Goal: Task Accomplishment & Management: Use online tool/utility

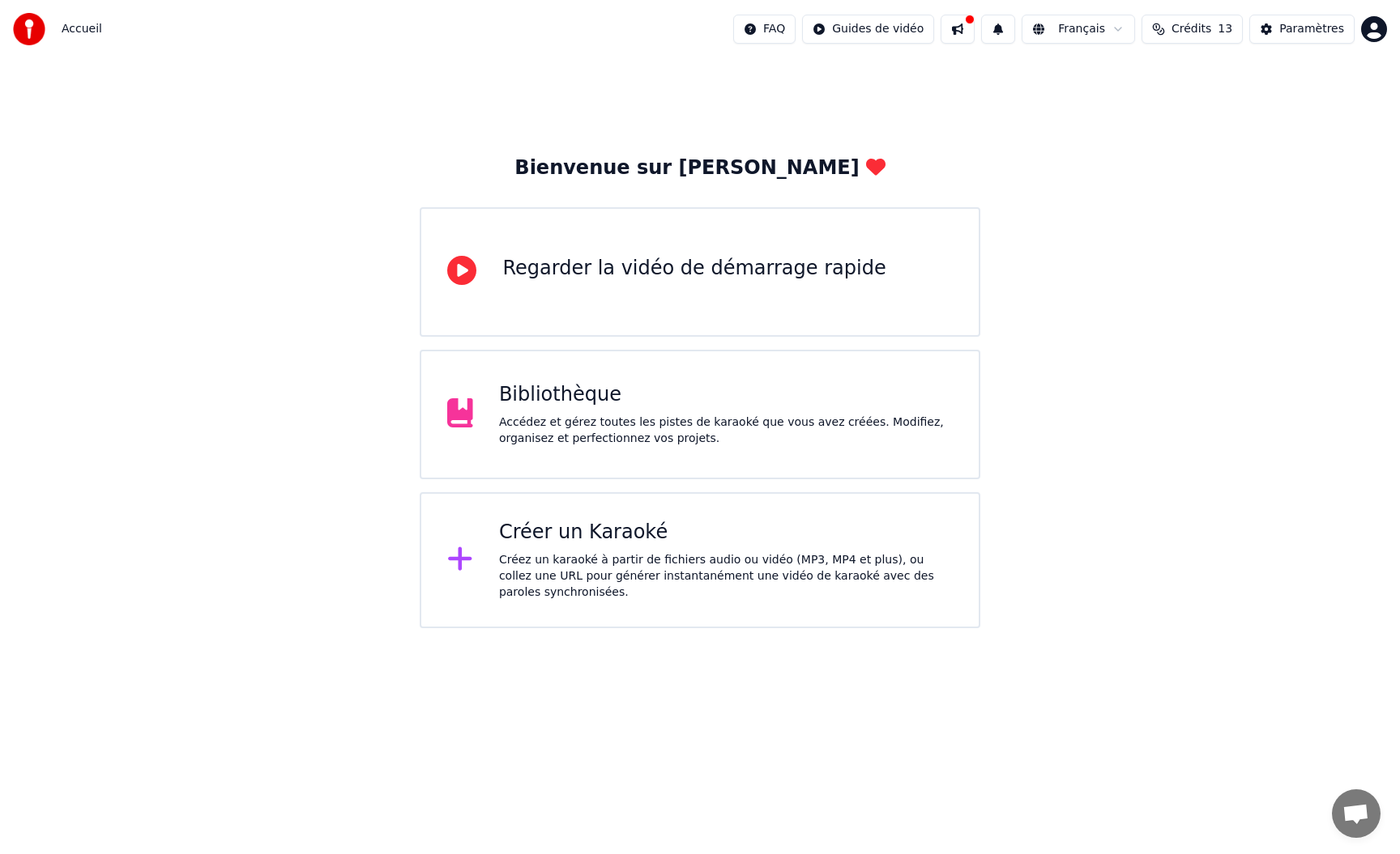
click at [651, 554] on div "Créez un karaoké à partir de fichiers audio ou vidéo (MP3, MP4 et plus), ou col…" at bounding box center [726, 576] width 454 height 48
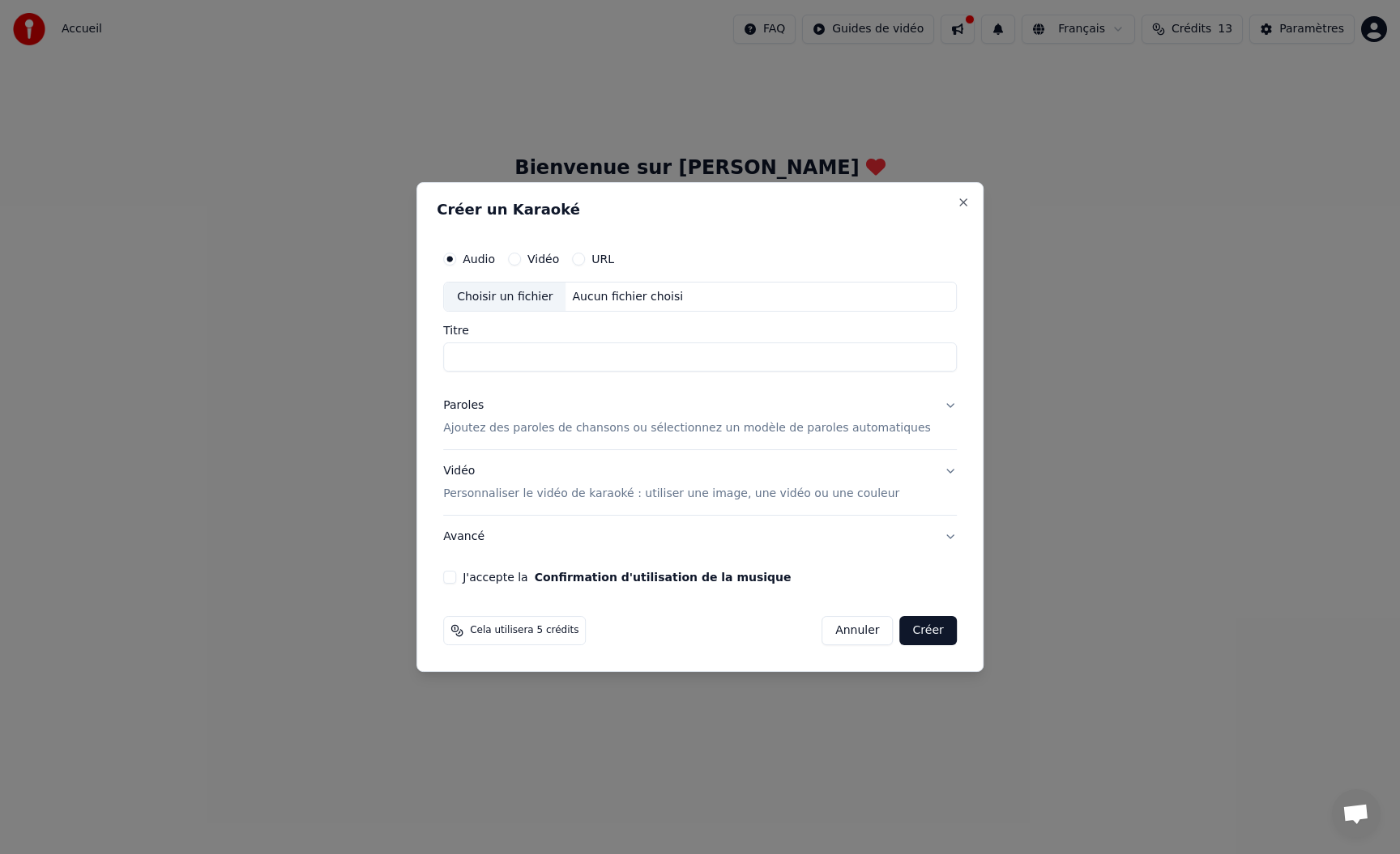
click at [490, 369] on input "Titre" at bounding box center [700, 358] width 514 height 29
type input "*********"
click at [480, 429] on p "Ajoutez des paroles de chansons ou sélectionnez un modèle de paroles automatiqu…" at bounding box center [686, 428] width 488 height 16
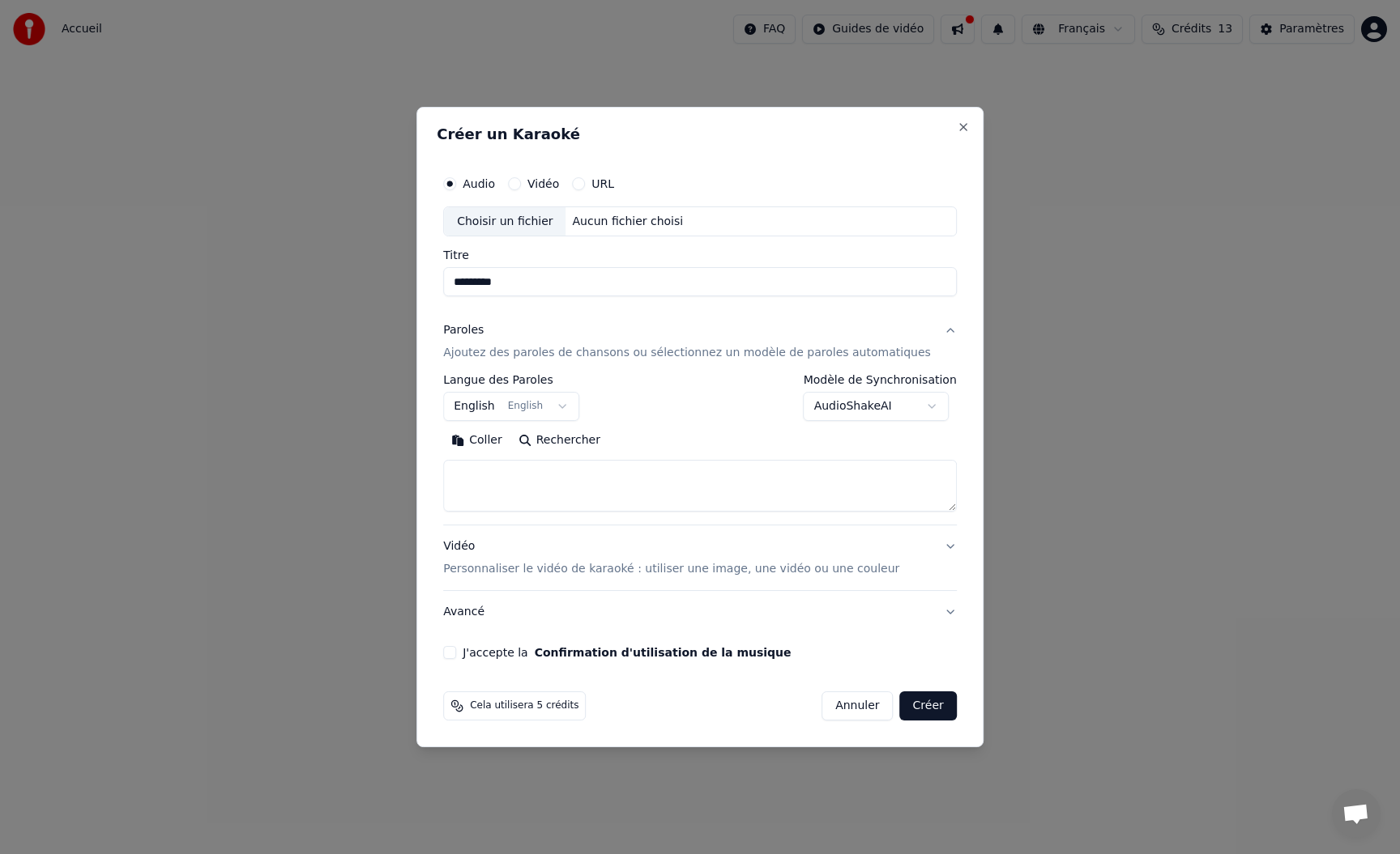
click at [484, 444] on button "Coller" at bounding box center [477, 441] width 68 height 26
type textarea "**********"
click at [654, 570] on p "Personnaliser le vidéo de karaoké : utiliser une image, une vidéo ou une couleur" at bounding box center [671, 568] width 456 height 16
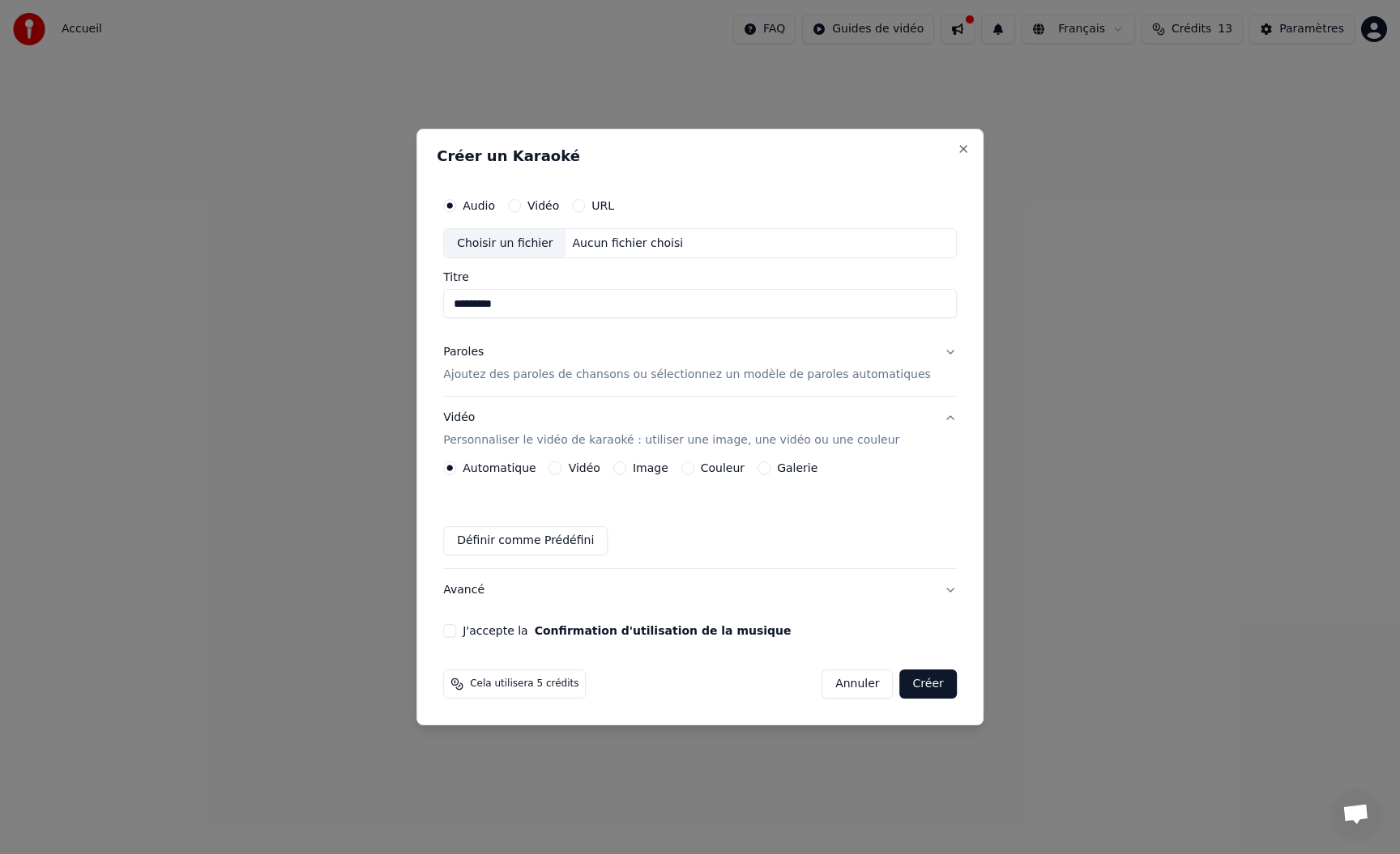
click at [456, 631] on button "J'accepte la Confirmation d'utilisation de la musique" at bounding box center [449, 630] width 13 height 13
click at [913, 686] on button "Créer" at bounding box center [928, 684] width 57 height 29
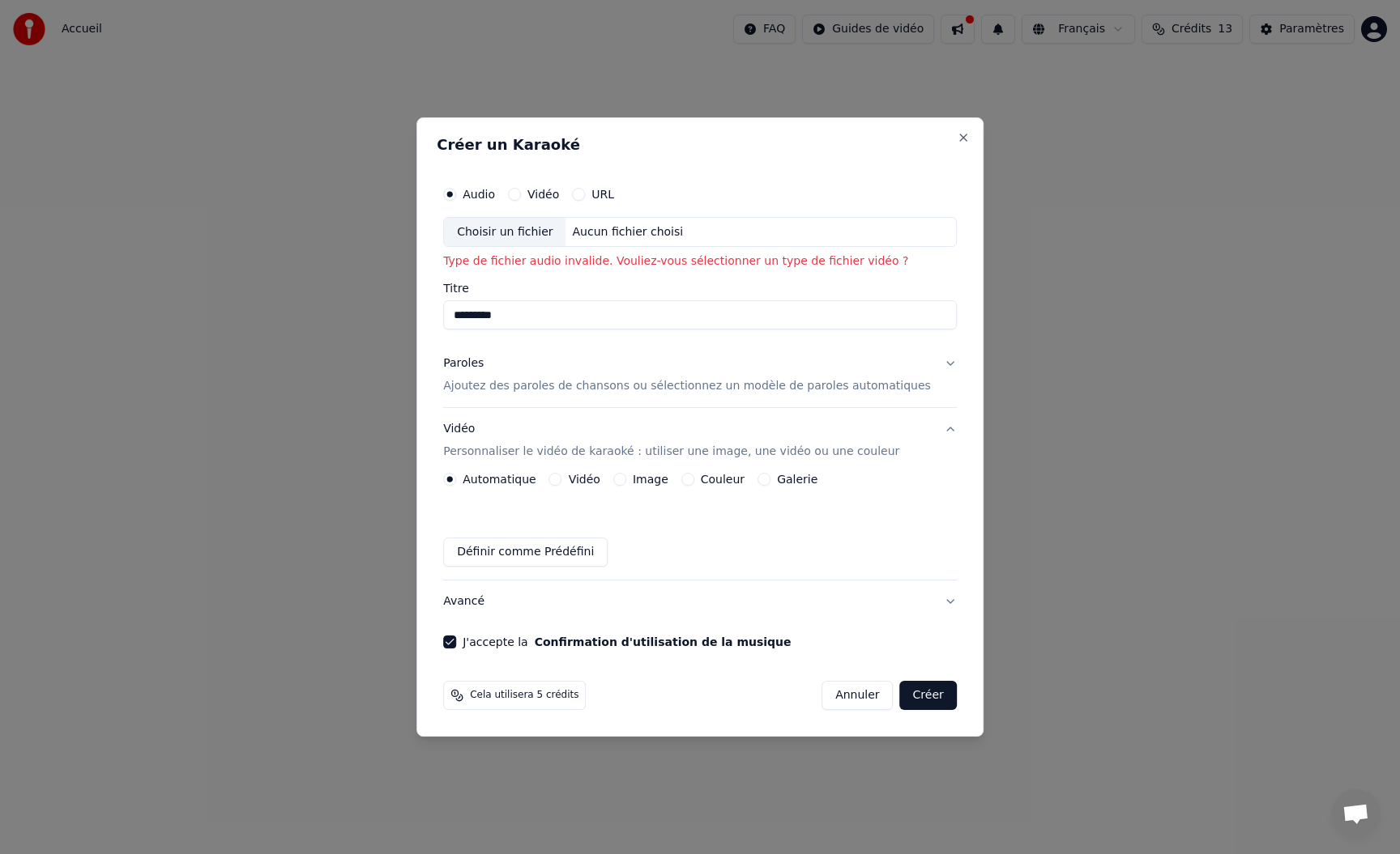
click at [544, 234] on div "Choisir un fichier" at bounding box center [505, 233] width 122 height 29
type input "**********"
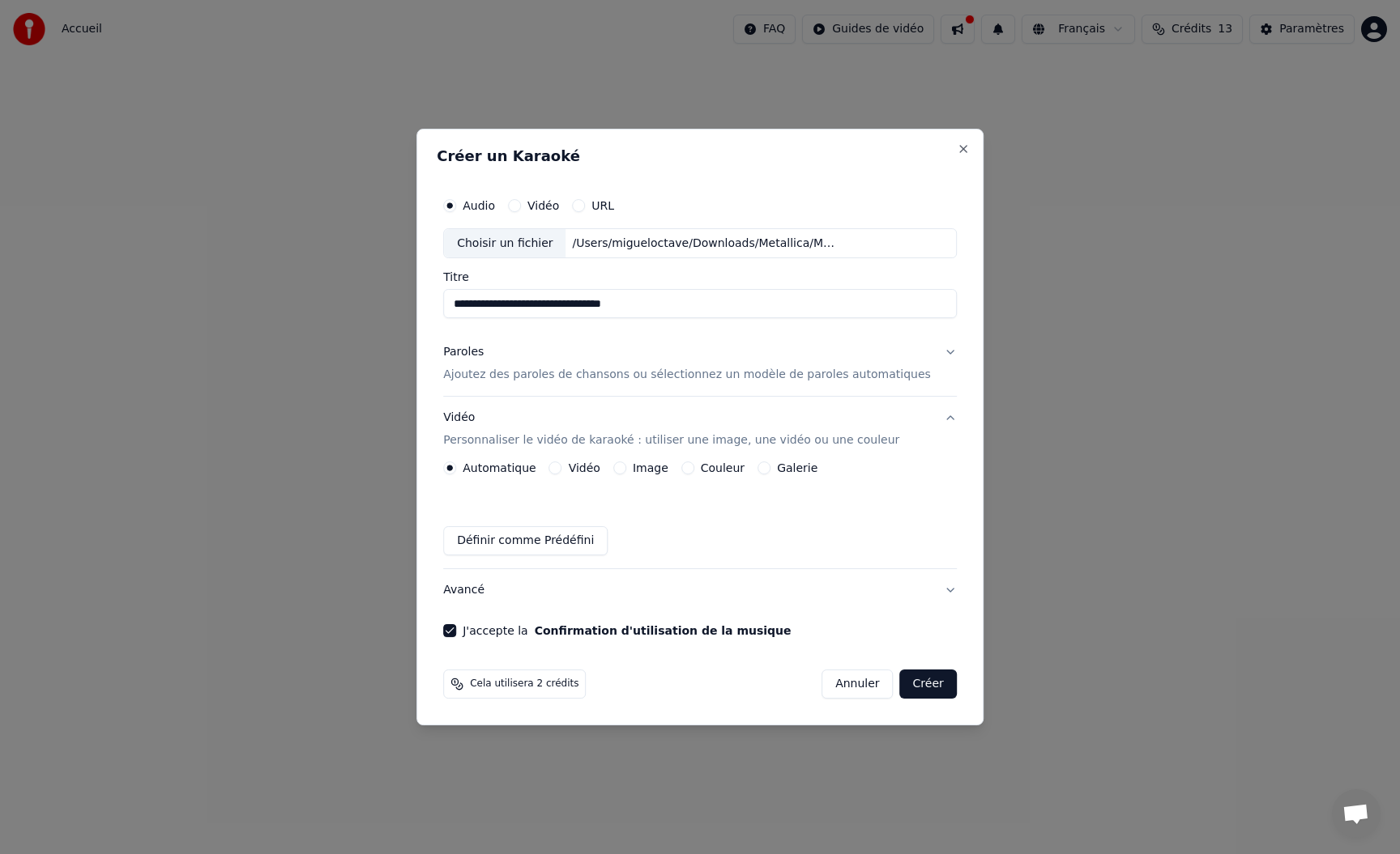
click at [918, 688] on button "Créer" at bounding box center [928, 684] width 57 height 29
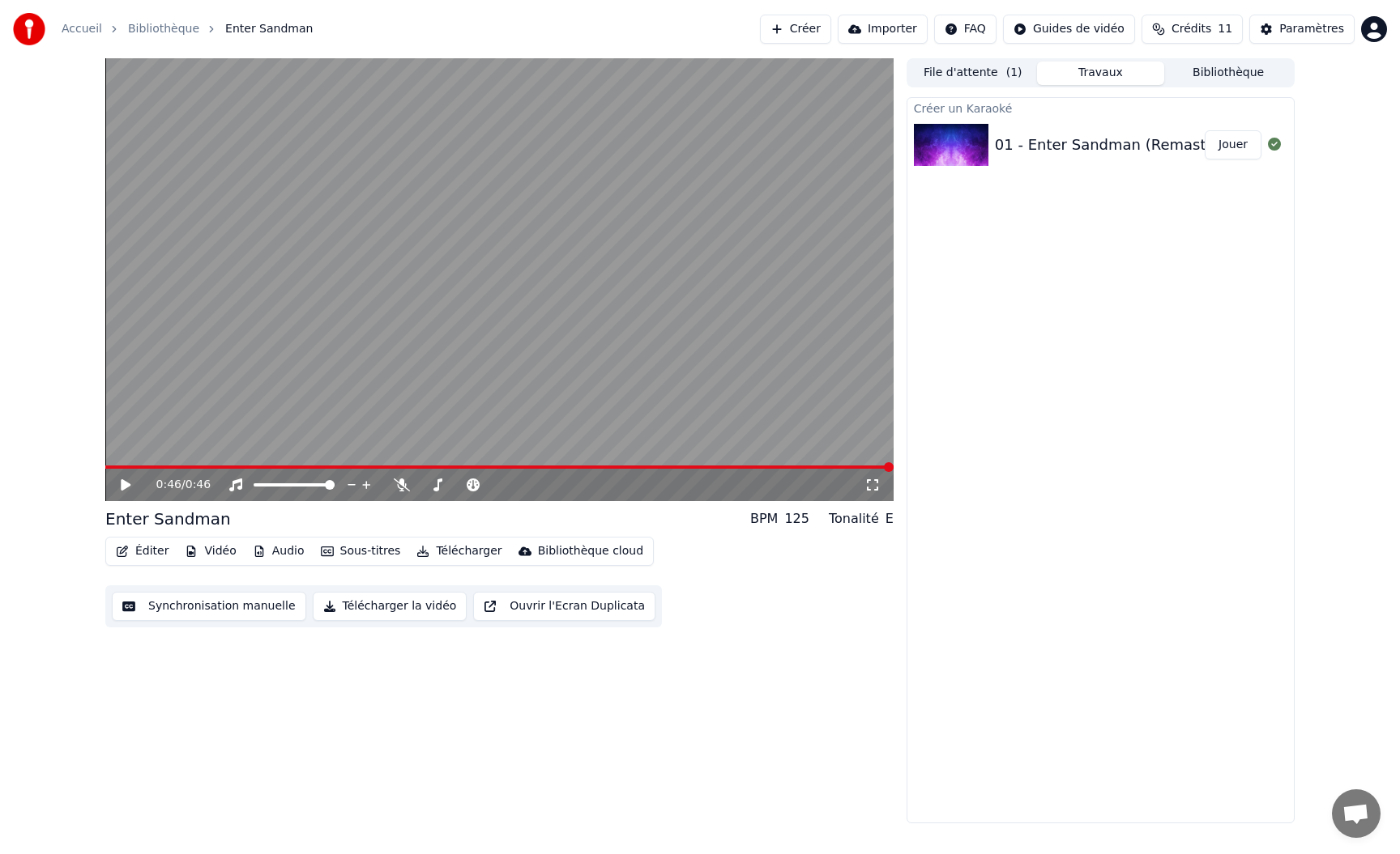
click at [1029, 137] on div "01 - Enter Sandman (Remastered 2021)" at bounding box center [1140, 144] width 292 height 22
click at [461, 550] on button "Télécharger" at bounding box center [460, 551] width 98 height 22
click at [463, 544] on button "Télécharger" at bounding box center [460, 551] width 98 height 22
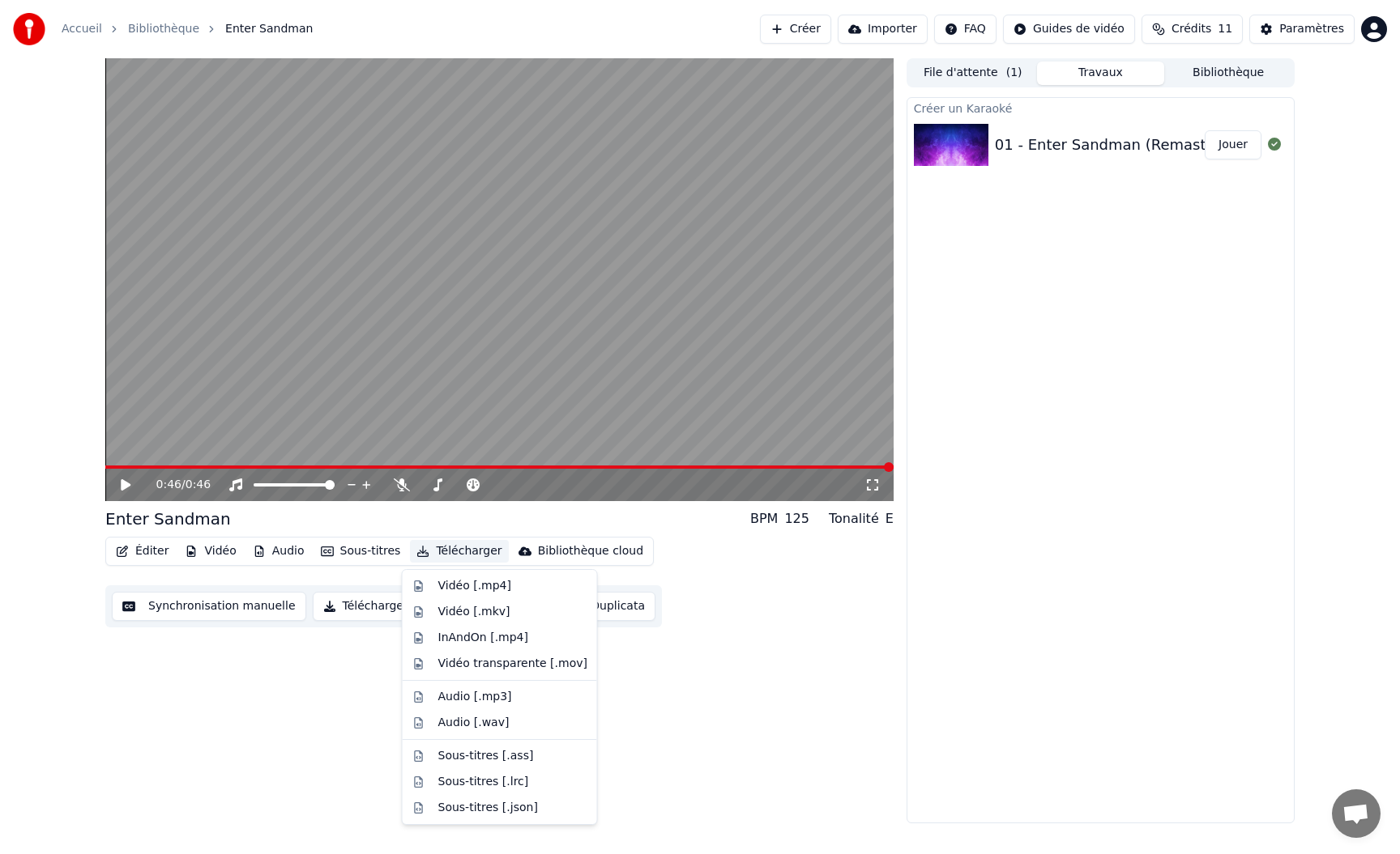
click at [462, 547] on button "Télécharger" at bounding box center [460, 551] width 98 height 22
click at [459, 588] on div "Vidéo [.mp4]" at bounding box center [475, 586] width 73 height 16
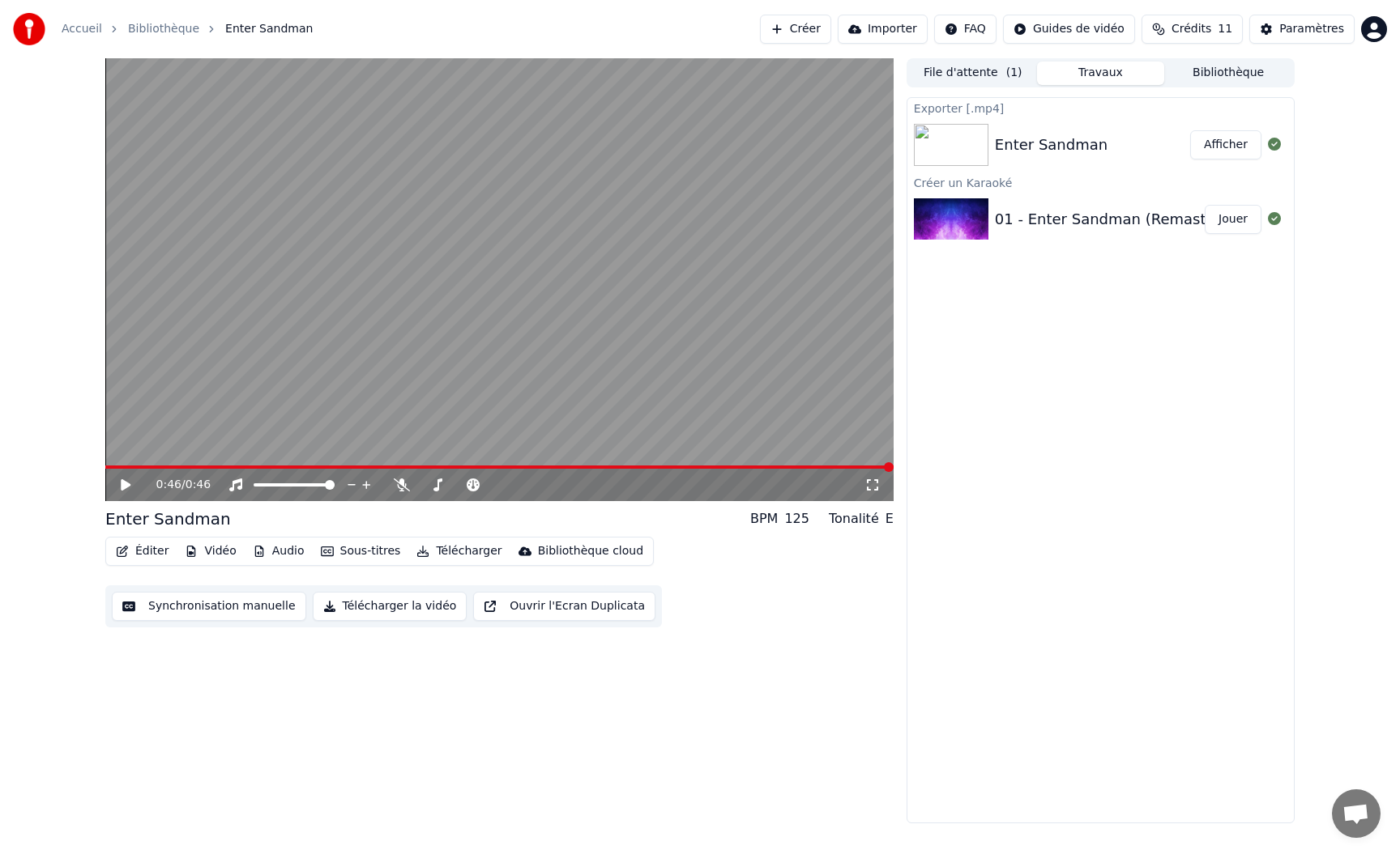
click at [1227, 144] on button "Afficher" at bounding box center [1225, 145] width 71 height 29
click at [1159, 367] on div "Exporter [.mp4] Enter Sandman Afficher Créer un Karaoké 01 - Enter Sandman (Rem…" at bounding box center [1101, 460] width 388 height 727
click at [128, 489] on icon at bounding box center [136, 484] width 38 height 13
click at [130, 481] on icon at bounding box center [136, 484] width 38 height 13
click at [254, 490] on span at bounding box center [259, 485] width 10 height 10
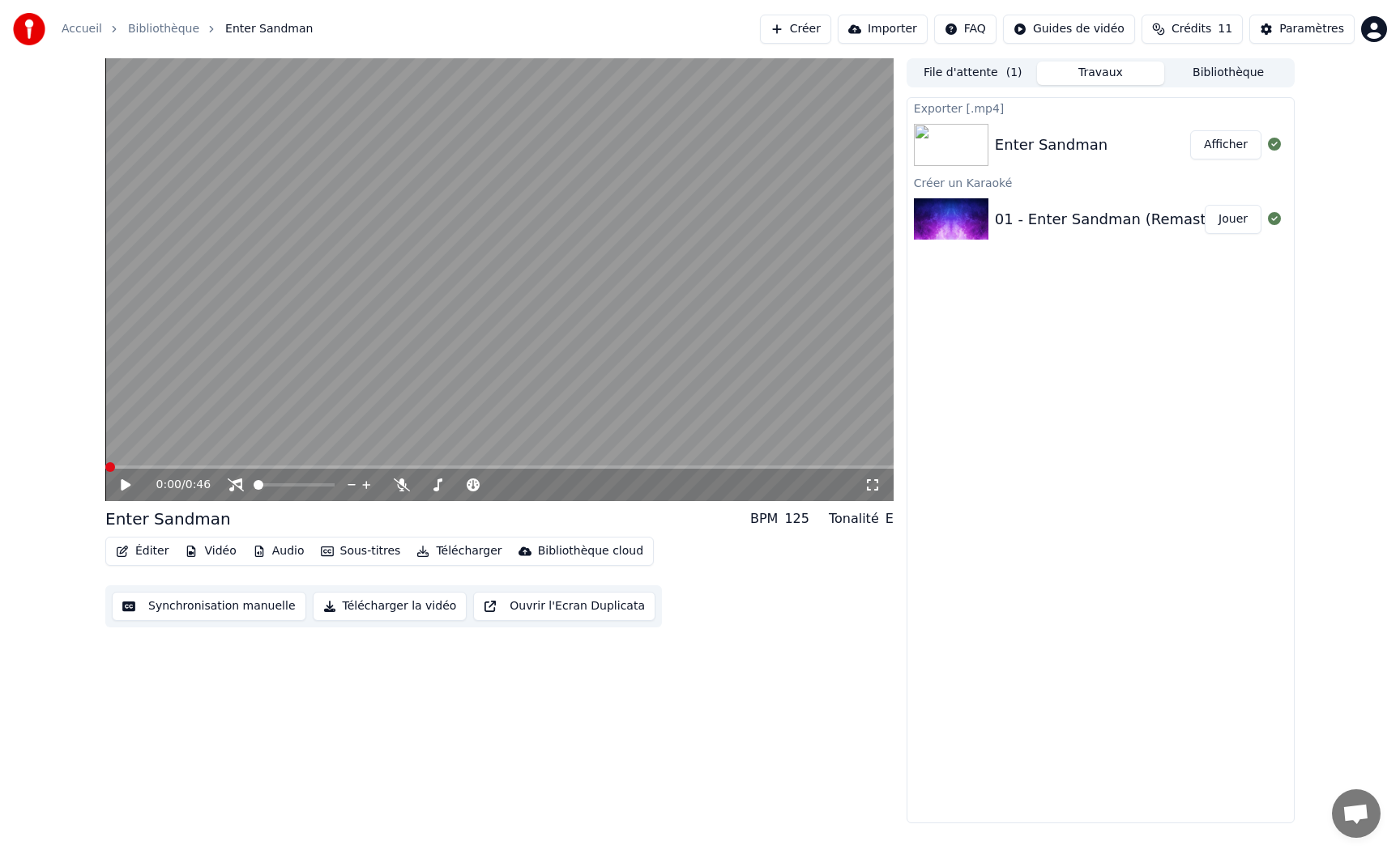
click at [105, 472] on span at bounding box center [110, 467] width 10 height 10
click at [964, 229] on img at bounding box center [950, 220] width 74 height 42
click at [124, 490] on icon at bounding box center [136, 484] width 38 height 13
drag, startPoint x: 287, startPoint y: 481, endPoint x: 301, endPoint y: 488, distance: 15.7
click at [301, 488] on div at bounding box center [309, 484] width 130 height 16
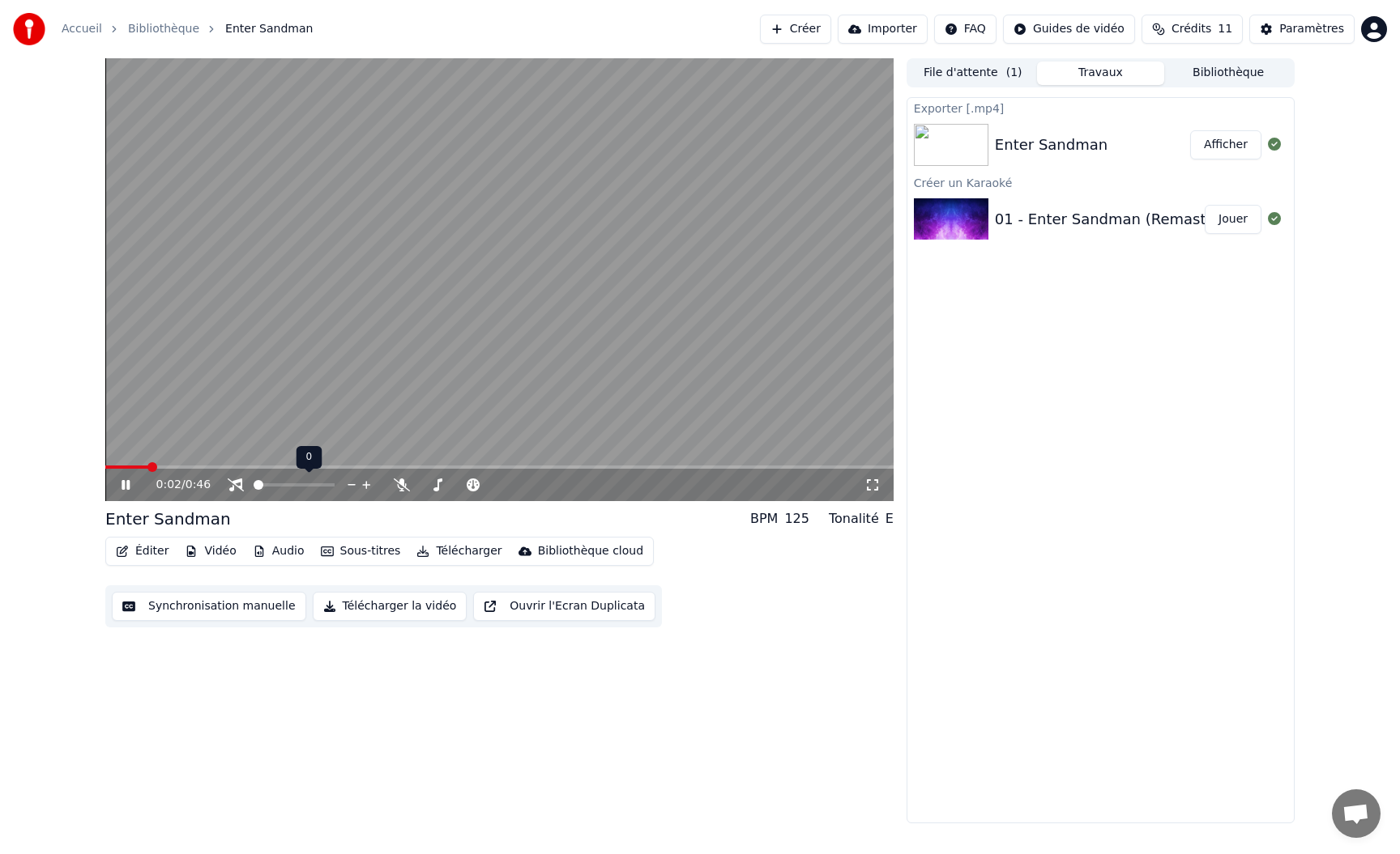
click at [285, 491] on div at bounding box center [309, 484] width 130 height 16
click at [290, 490] on span at bounding box center [285, 485] width 10 height 10
